Goal: Task Accomplishment & Management: Manage account settings

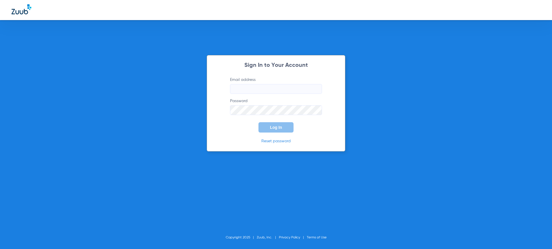
click at [251, 80] on label "Email address" at bounding box center [276, 85] width 92 height 17
click at [251, 84] on input "Email address" at bounding box center [276, 89] width 92 height 10
type input "[PERSON_NAME][EMAIL_ADDRESS][DOMAIN_NAME]"
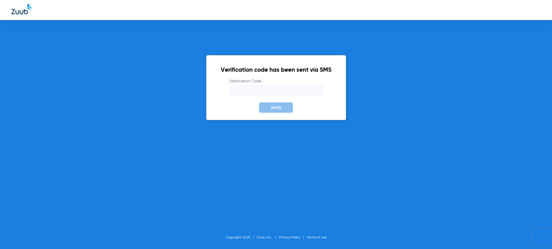
click at [301, 88] on input "Verification Code" at bounding box center [275, 91] width 93 height 10
type input "139773"
click at [259, 103] on button "Verify" at bounding box center [276, 108] width 34 height 10
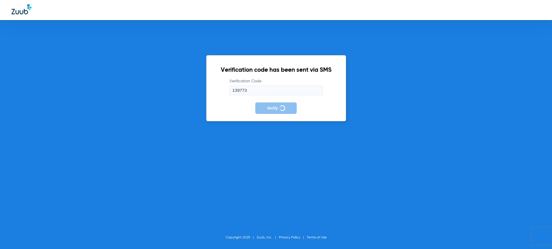
click at [311, 138] on div "Verification code has been sent via SMS Verification Code 139773 Verify Copyrig…" at bounding box center [276, 124] width 552 height 249
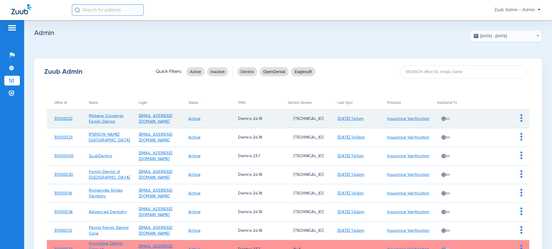
click at [521, 122] on span at bounding box center [521, 121] width 2 height 4
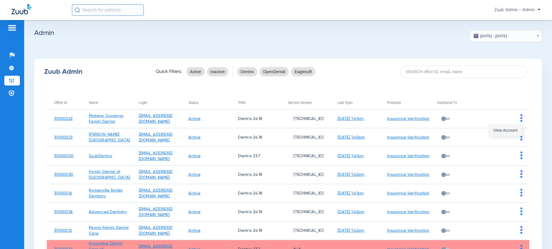
click at [512, 127] on button "View Account" at bounding box center [504, 130] width 33 height 11
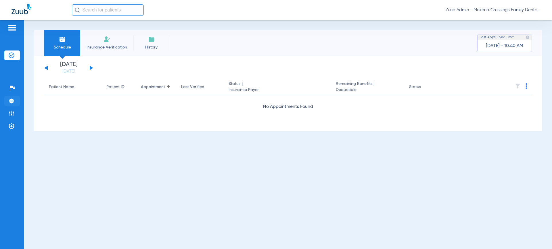
click at [14, 101] on img at bounding box center [12, 101] width 6 height 6
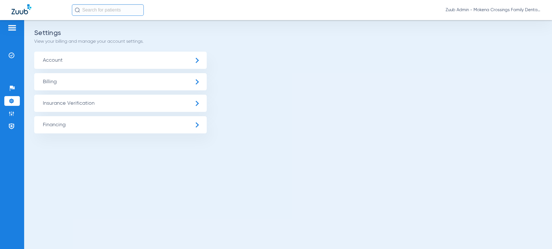
click at [91, 104] on span "Insurance Verification" at bounding box center [120, 103] width 172 height 17
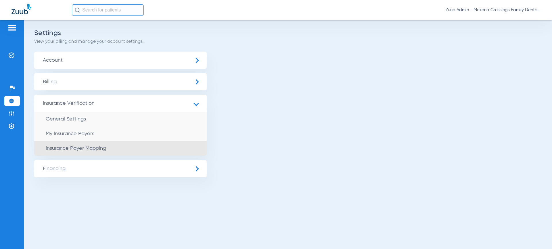
click at [122, 143] on li "Insurance Payer Mapping" at bounding box center [120, 148] width 172 height 15
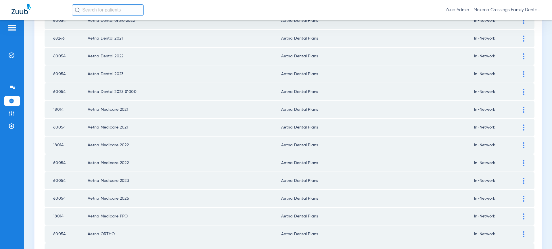
scroll to position [789, 0]
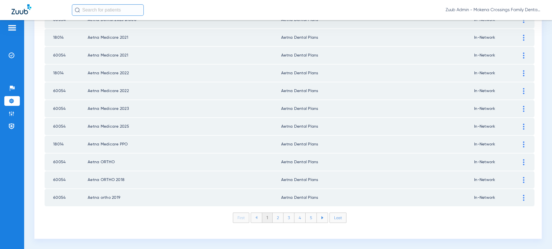
click at [292, 222] on li "3" at bounding box center [288, 218] width 11 height 10
